Goal: Task Accomplishment & Management: Manage account settings

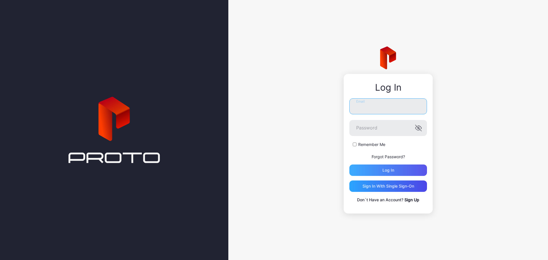
type input "**********"
click at [386, 166] on div "Log in" at bounding box center [388, 170] width 78 height 11
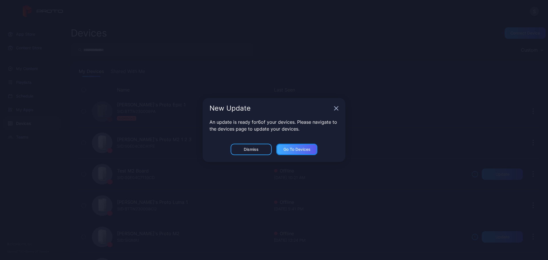
click at [288, 148] on div "Go to devices" at bounding box center [296, 149] width 27 height 5
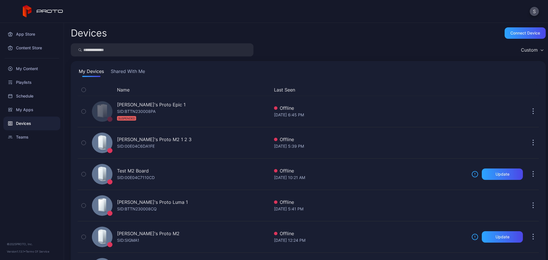
scroll to position [130, 0]
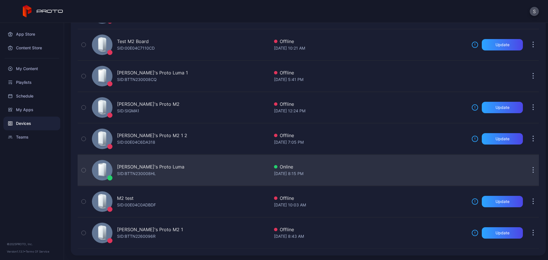
click at [150, 168] on div "[PERSON_NAME]'s Proto Luma" at bounding box center [150, 167] width 67 height 7
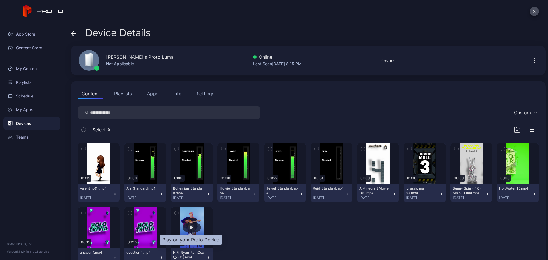
click at [193, 226] on div "button" at bounding box center [192, 227] width 18 height 9
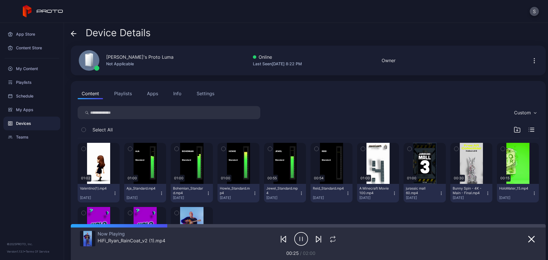
click at [458, 53] on div "[PERSON_NAME]'s Proto Luma Not Applicable Online Last Seen [DATE] 8:22 PM Owner" at bounding box center [308, 61] width 475 height 30
click at [207, 91] on div "Settings" at bounding box center [206, 93] width 18 height 7
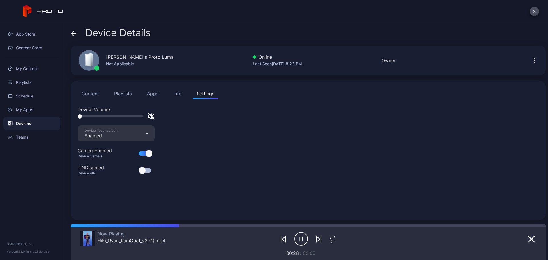
drag, startPoint x: 150, startPoint y: 116, endPoint x: 146, endPoint y: 118, distance: 4.0
click at [150, 116] on icon "button" at bounding box center [151, 116] width 7 height 7
click at [122, 114] on div at bounding box center [116, 116] width 77 height 7
click at [116, 115] on div at bounding box center [116, 116] width 77 height 7
click at [114, 116] on div at bounding box center [111, 117] width 66 height 2
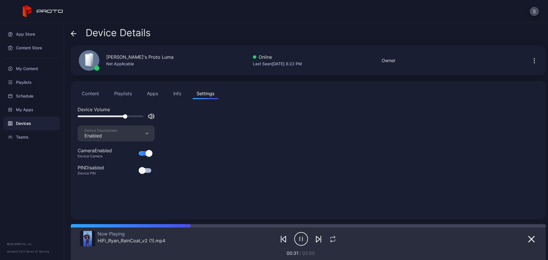
drag, startPoint x: 115, startPoint y: 116, endPoint x: 132, endPoint y: 114, distance: 16.6
click at [127, 114] on div at bounding box center [125, 116] width 4 height 4
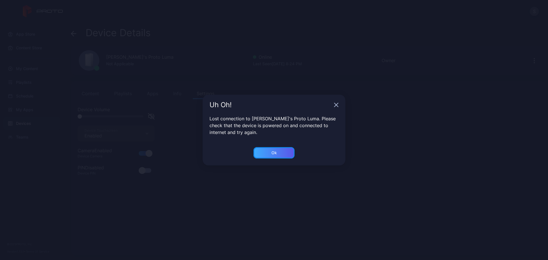
click at [266, 152] on button "Ok" at bounding box center [273, 152] width 41 height 11
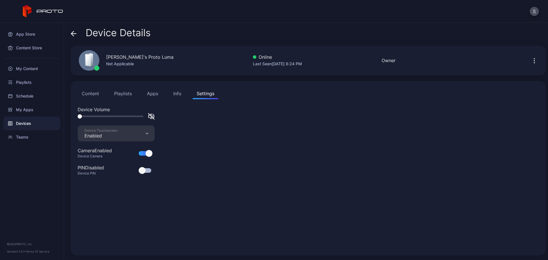
click at [72, 36] on icon at bounding box center [74, 34] width 6 height 6
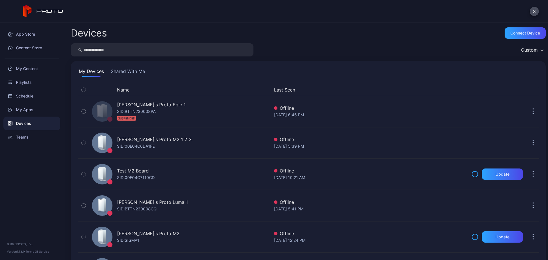
scroll to position [130, 0]
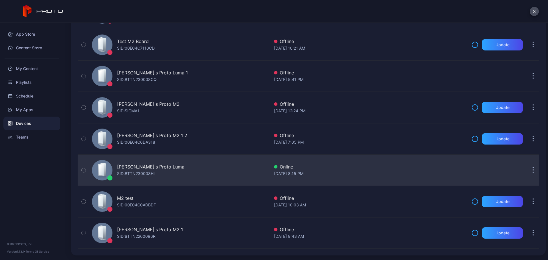
click at [151, 163] on div "Stoyan's Proto [PERSON_NAME]: BTTN230008HL" at bounding box center [180, 170] width 180 height 29
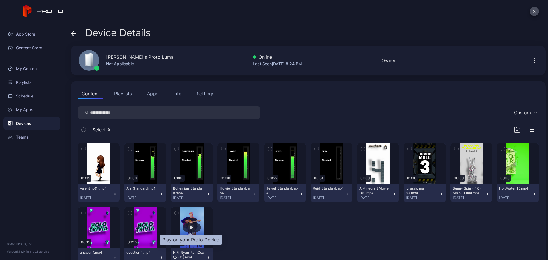
click at [192, 225] on div "button" at bounding box center [192, 227] width 18 height 9
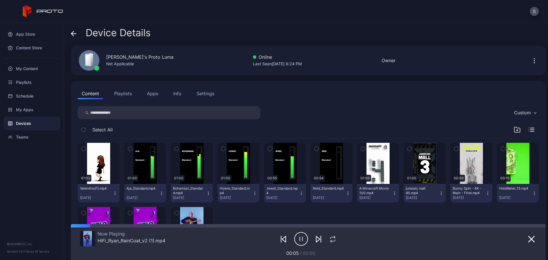
click at [199, 93] on div "Settings" at bounding box center [206, 93] width 18 height 7
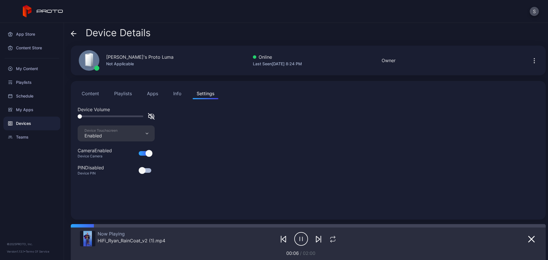
click at [112, 115] on div at bounding box center [116, 116] width 77 height 7
click at [110, 116] on div at bounding box center [111, 117] width 66 height 2
click at [108, 116] on div at bounding box center [108, 116] width 4 height 4
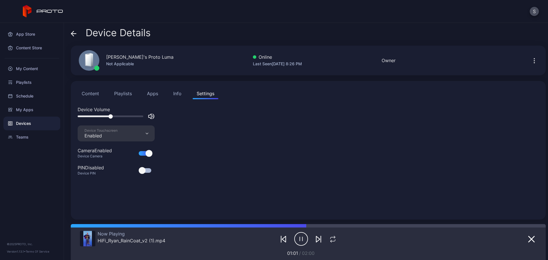
click at [473, 32] on div "Device Details" at bounding box center [308, 34] width 475 height 14
drag, startPoint x: 117, startPoint y: 116, endPoint x: 129, endPoint y: 116, distance: 12.0
click at [129, 116] on div at bounding box center [111, 117] width 66 height 2
drag, startPoint x: 129, startPoint y: 116, endPoint x: 138, endPoint y: 116, distance: 8.3
click at [138, 116] on div at bounding box center [137, 116] width 4 height 4
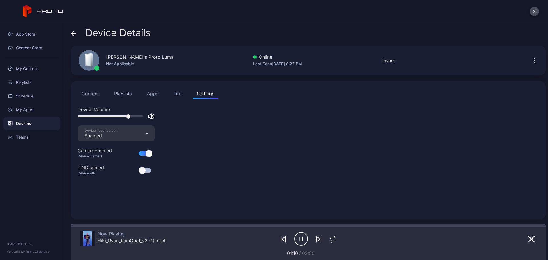
drag, startPoint x: 88, startPoint y: 227, endPoint x: 63, endPoint y: 228, distance: 25.2
click at [63, 228] on div "App Store Content Store My Content Playlists Schedule My Apps Devices Teams © 2…" at bounding box center [274, 141] width 548 height 237
drag, startPoint x: 134, startPoint y: 116, endPoint x: 129, endPoint y: 117, distance: 5.2
click at [129, 117] on div at bounding box center [111, 117] width 66 height 2
drag, startPoint x: 129, startPoint y: 117, endPoint x: 133, endPoint y: 117, distance: 3.4
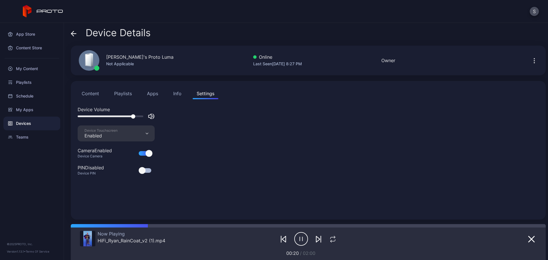
click at [133, 117] on div at bounding box center [133, 116] width 4 height 4
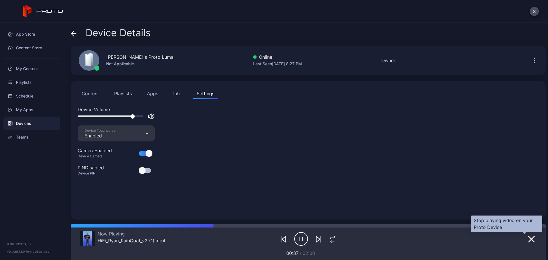
click at [529, 240] on icon "button" at bounding box center [532, 240] width 6 height 6
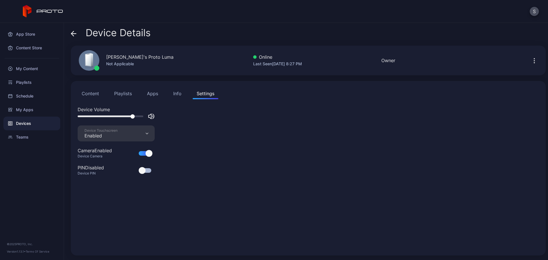
click at [152, 92] on button "Apps" at bounding box center [152, 93] width 19 height 11
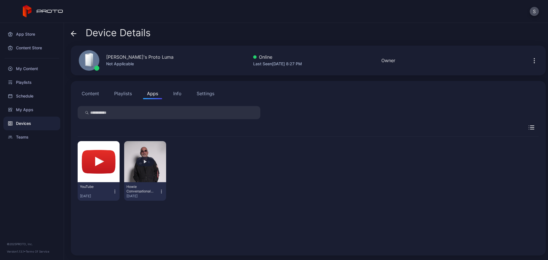
click at [140, 166] on button "button" at bounding box center [145, 161] width 42 height 41
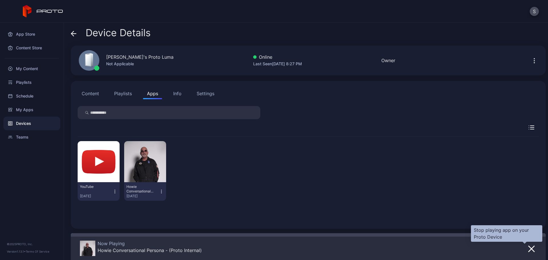
click at [526, 253] on button "button" at bounding box center [531, 249] width 10 height 8
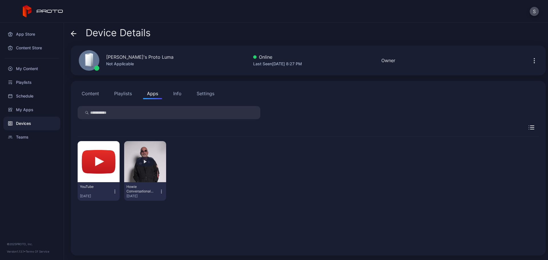
click at [138, 180] on button "button" at bounding box center [145, 161] width 42 height 41
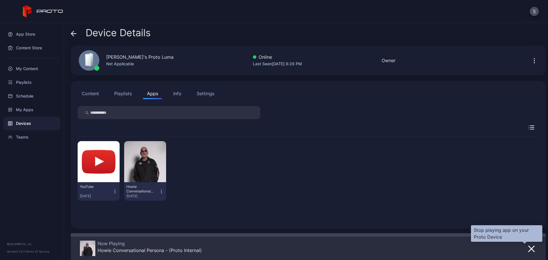
click at [529, 250] on icon "button" at bounding box center [532, 249] width 6 height 6
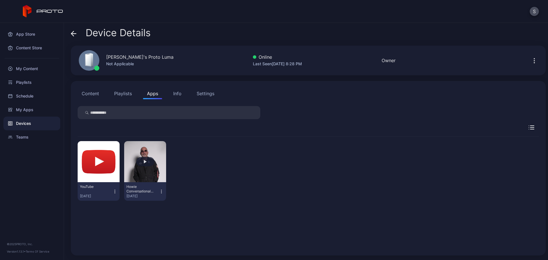
click at [141, 182] on button "button" at bounding box center [145, 161] width 42 height 41
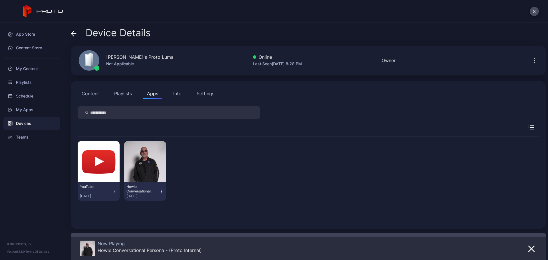
click at [377, 254] on div "Now Playing Howie Conversational Persona - (Proto Internal)" at bounding box center [281, 249] width 402 height 16
click at [528, 249] on icon "button" at bounding box center [531, 249] width 7 height 7
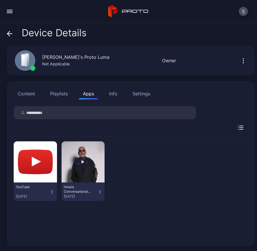
click at [90, 154] on button "button" at bounding box center [83, 161] width 43 height 41
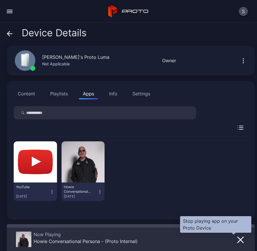
click at [237, 239] on icon "button" at bounding box center [240, 239] width 7 height 7
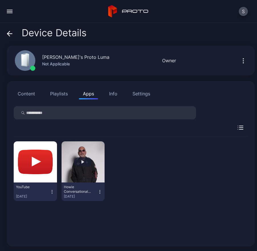
click at [78, 167] on button "button" at bounding box center [83, 161] width 43 height 41
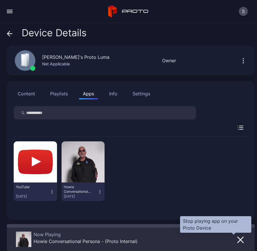
click at [238, 241] on icon "button" at bounding box center [241, 240] width 6 height 6
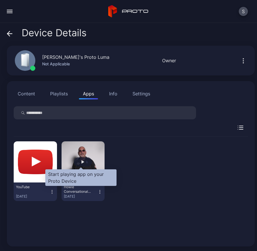
click at [76, 164] on div "button" at bounding box center [83, 161] width 18 height 9
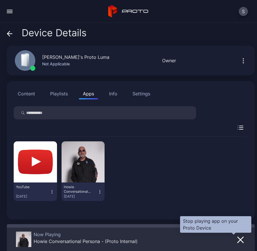
click at [238, 241] on icon "button" at bounding box center [241, 240] width 6 height 6
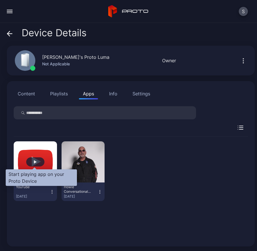
click at [33, 166] on div "button" at bounding box center [35, 161] width 18 height 9
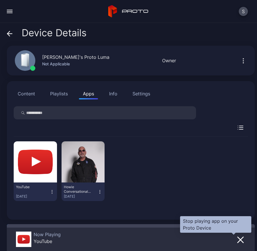
click at [237, 239] on icon "button" at bounding box center [240, 239] width 7 height 7
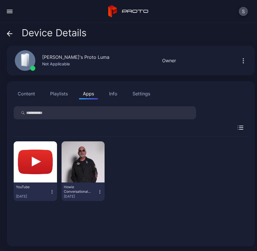
click at [134, 93] on div "Settings" at bounding box center [142, 93] width 18 height 7
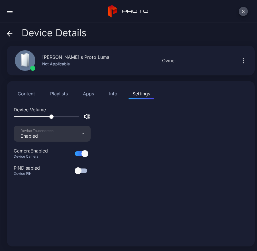
click at [51, 116] on div at bounding box center [47, 117] width 66 height 2
click at [60, 116] on div at bounding box center [47, 117] width 66 height 2
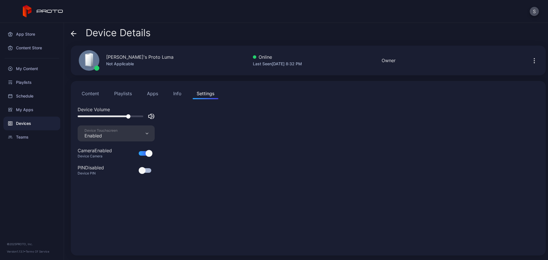
click at [128, 116] on div at bounding box center [111, 117] width 66 height 2
click at [140, 116] on div at bounding box center [111, 117] width 66 height 2
click at [76, 34] on icon at bounding box center [73, 34] width 5 height 0
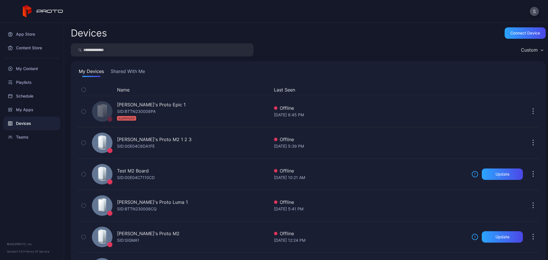
scroll to position [130, 0]
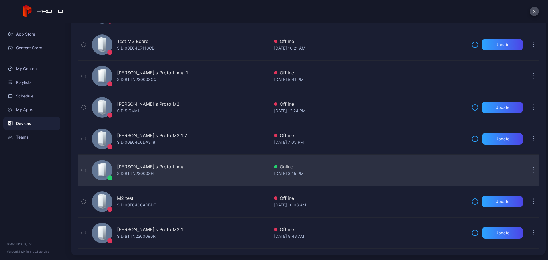
click at [141, 177] on div "SID: BTTN230008HL" at bounding box center [136, 173] width 39 height 7
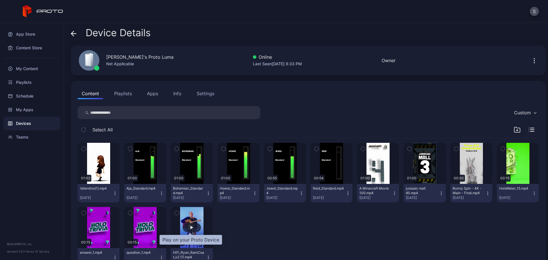
click at [198, 228] on div "button" at bounding box center [192, 227] width 18 height 9
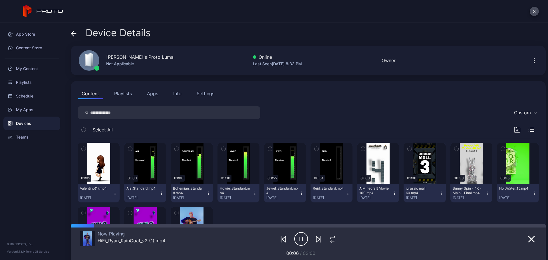
click at [205, 92] on div "Settings" at bounding box center [206, 93] width 18 height 7
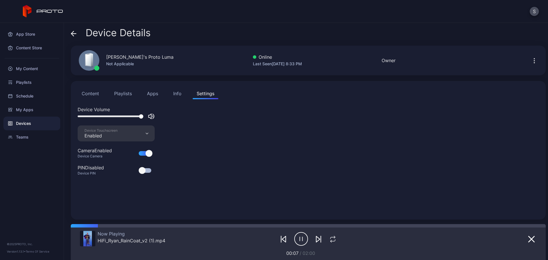
click at [117, 116] on div at bounding box center [111, 117] width 66 height 2
drag, startPoint x: 117, startPoint y: 116, endPoint x: 112, endPoint y: 118, distance: 5.2
click at [111, 118] on div at bounding box center [110, 116] width 4 height 4
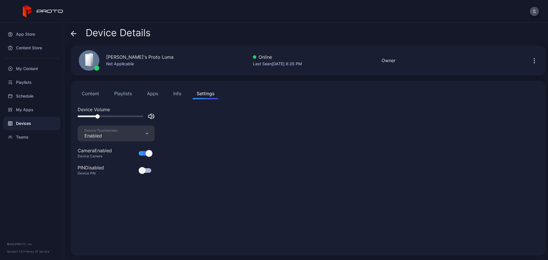
click at [97, 116] on div at bounding box center [111, 117] width 66 height 2
drag, startPoint x: 97, startPoint y: 116, endPoint x: 85, endPoint y: 118, distance: 12.5
click at [85, 118] on div at bounding box center [85, 116] width 4 height 4
